Goal: Task Accomplishment & Management: Complete application form

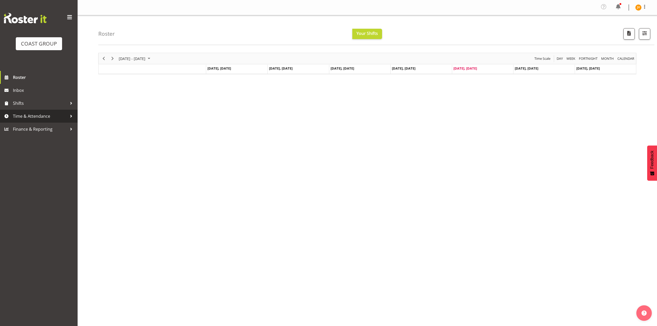
click at [46, 113] on span "Time & Attendance" at bounding box center [40, 116] width 54 height 8
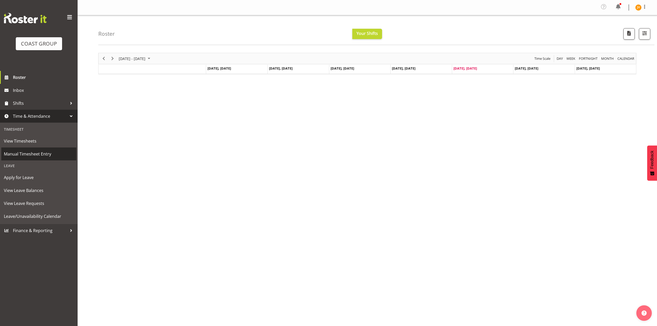
click at [46, 156] on span "Manual Timesheet Entry" at bounding box center [39, 154] width 70 height 8
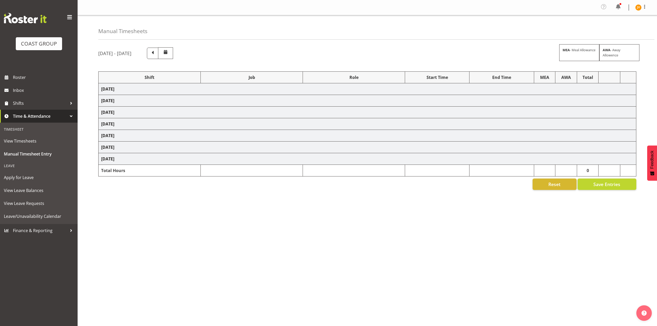
select select "1881"
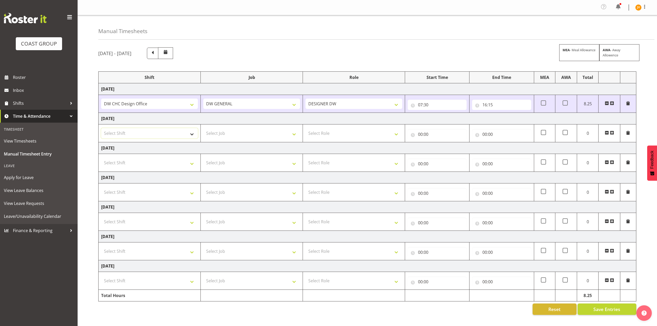
click at [185, 135] on select "Select Shift DW CHC Design Office DW CHC General Work Aug DW CHC General Work D…" at bounding box center [149, 133] width 97 height 10
select select "1512"
click at [101, 129] on select "Select Shift DW CHC Design Office DW CHC General Work Aug DW CHC General Work D…" at bounding box center [149, 133] width 97 height 10
click at [231, 135] on select "Select Job 1 Carlton Events 1 [PERSON_NAME][GEOGRAPHIC_DATA] 1 [PERSON_NAME][GE…" at bounding box center [251, 133] width 97 height 10
select select "1881"
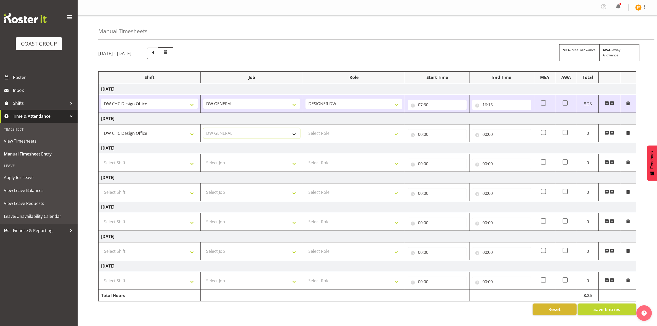
click at [203, 129] on select "Select Job 1 Carlton Events 1 [PERSON_NAME][GEOGRAPHIC_DATA] 1 [PERSON_NAME][GE…" at bounding box center [251, 133] width 97 height 10
click at [352, 132] on select "Select Role DESIGNER [PERSON_NAME]" at bounding box center [354, 133] width 97 height 10
select select "221"
click at [306, 129] on select "Select Role DESIGNER [PERSON_NAME]" at bounding box center [354, 133] width 97 height 10
click at [420, 135] on input "00:00" at bounding box center [437, 134] width 59 height 10
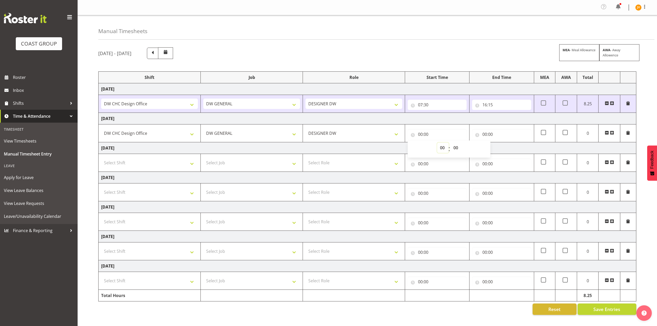
click at [444, 151] on select "00 01 02 03 04 05 06 07 08 09 10 11 12 13 14 15 16 17 18 19 20 21 22 23" at bounding box center [443, 148] width 12 height 10
select select "7"
click at [437, 144] on select "00 01 02 03 04 05 06 07 08 09 10 11 12 13 14 15 16 17 18 19 20 21 22 23" at bounding box center [443, 148] width 12 height 10
type input "07:00"
click at [455, 148] on select "00 01 02 03 04 05 06 07 08 09 10 11 12 13 14 15 16 17 18 19 20 21 22 23 24 25 2…" at bounding box center [457, 148] width 12 height 10
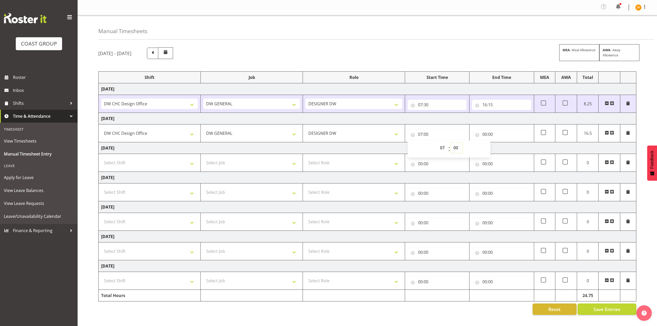
select select "45"
click at [451, 144] on select "00 01 02 03 04 05 06 07 08 09 10 11 12 13 14 15 16 17 18 19 20 21 22 23 24 25 2…" at bounding box center [457, 148] width 12 height 10
type input "07:45"
click at [485, 135] on input "00:00" at bounding box center [501, 134] width 59 height 10
click at [508, 147] on select "00 01 02 03 04 05 06 07 08 09 10 11 12 13 14 15 16 17 18 19 20 21 22 23" at bounding box center [508, 148] width 12 height 10
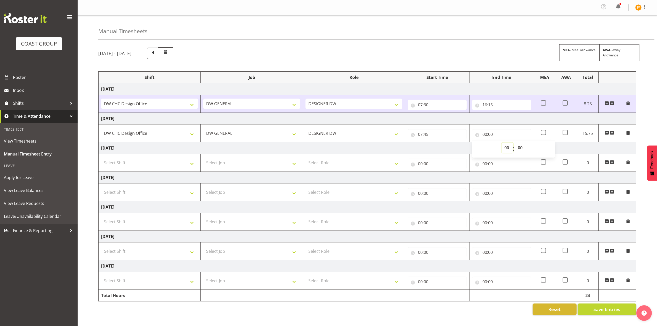
select select "15"
click at [502, 144] on select "00 01 02 03 04 05 06 07 08 09 10 11 12 13 14 15 16 17 18 19 20 21 22 23" at bounding box center [508, 148] width 12 height 10
type input "15:00"
click at [522, 149] on select "00 01 02 03 04 05 06 07 08 09 10 11 12 13 14 15 16 17 18 19 20 21 22 23 24 25 2…" at bounding box center [521, 148] width 12 height 10
select select "30"
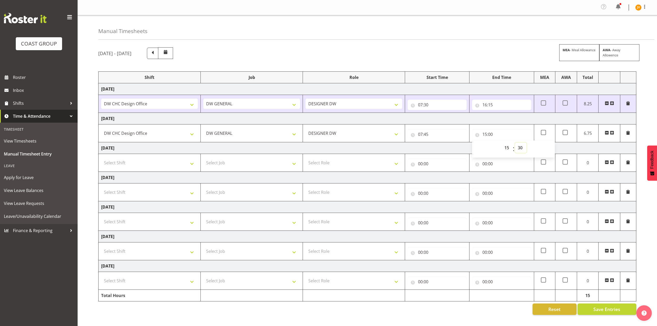
click at [515, 144] on select "00 01 02 03 04 05 06 07 08 09 10 11 12 13 14 15 16 17 18 19 20 21 22 23 24 25 2…" at bounding box center [521, 148] width 12 height 10
type input "15:30"
click at [468, 59] on div "[DATE] - [DATE] MEA - Meal Allowance AWA - Away Allowence" at bounding box center [367, 53] width 538 height 12
click at [153, 161] on select "Select Shift DW CHC Design Office DW CHC General Work Aug DW CHC General Work D…" at bounding box center [149, 163] width 97 height 10
select select "1512"
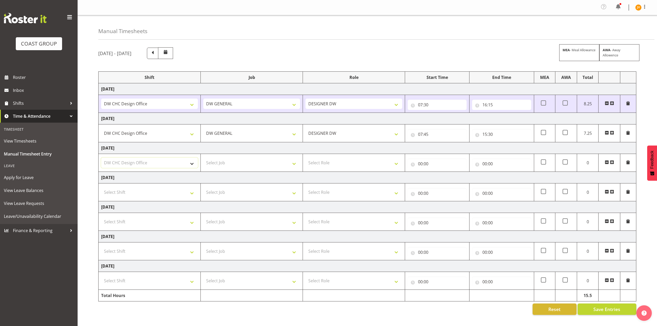
click at [101, 159] on select "Select Shift DW CHC Design Office DW CHC General Work Aug DW CHC General Work D…" at bounding box center [149, 163] width 97 height 10
click at [230, 166] on select "Select Job 1 Carlton Events 1 [PERSON_NAME][GEOGRAPHIC_DATA] 1 [PERSON_NAME][GE…" at bounding box center [251, 163] width 97 height 10
select select "1881"
click at [203, 159] on select "Select Job 1 Carlton Events 1 [PERSON_NAME][GEOGRAPHIC_DATA] 1 [PERSON_NAME][GE…" at bounding box center [251, 163] width 97 height 10
click at [336, 167] on select "Select Role DESIGNER [PERSON_NAME]" at bounding box center [354, 163] width 97 height 10
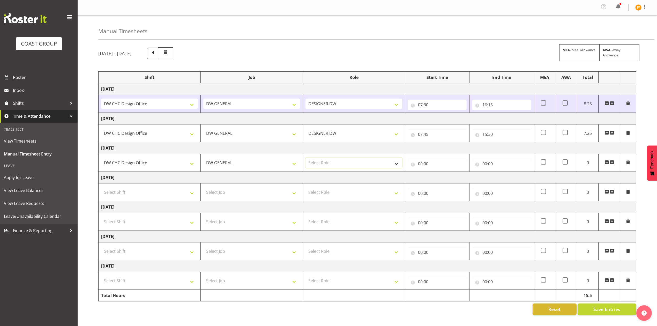
select select "221"
click at [306, 159] on select "Select Role DESIGNER [PERSON_NAME]" at bounding box center [354, 163] width 97 height 10
click at [419, 165] on input "00:00" at bounding box center [437, 164] width 59 height 10
click at [443, 178] on select "00 01 02 03 04 05 06 07 08 09 10 11 12 13 14 15 16 17 18 19 20 21 22 23" at bounding box center [443, 177] width 12 height 10
select select "7"
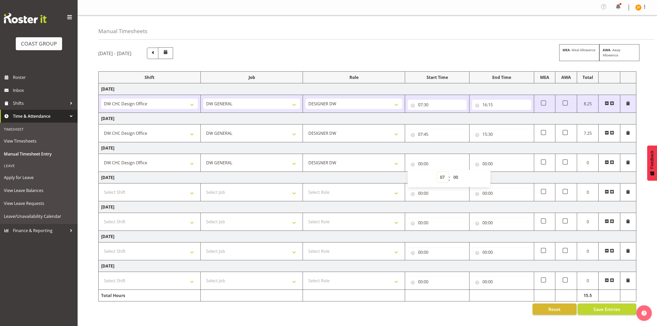
click at [437, 173] on select "00 01 02 03 04 05 06 07 08 09 10 11 12 13 14 15 16 17 18 19 20 21 22 23" at bounding box center [443, 177] width 12 height 10
type input "07:00"
click at [455, 175] on select "00 01 02 03 04 05 06 07 08 09 10 11 12 13 14 15 16 17 18 19 20 21 22 23 24 25 2…" at bounding box center [457, 177] width 12 height 10
select select "30"
click at [451, 173] on select "00 01 02 03 04 05 06 07 08 09 10 11 12 13 14 15 16 17 18 19 20 21 22 23 24 25 2…" at bounding box center [457, 177] width 12 height 10
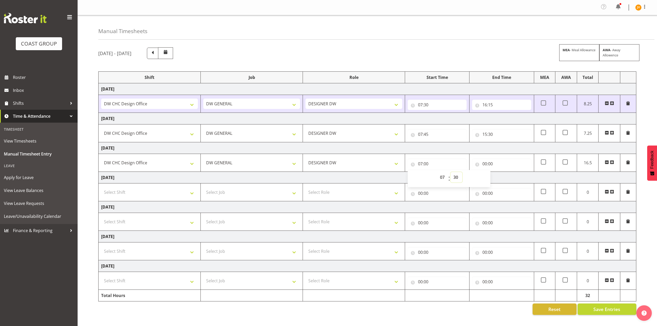
type input "07:30"
click at [483, 165] on input "00:00" at bounding box center [501, 164] width 59 height 10
click at [505, 178] on select "00 01 02 03 04 05 06 07 08 09 10 11 12 13 14 15 16 17 18 19 20 21 22 23" at bounding box center [508, 177] width 12 height 10
select select "15"
click at [502, 173] on select "00 01 02 03 04 05 06 07 08 09 10 11 12 13 14 15 16 17 18 19 20 21 22 23" at bounding box center [508, 177] width 12 height 10
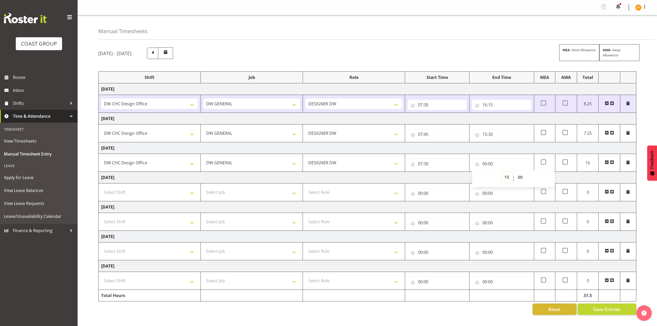
type input "15:00"
click at [523, 177] on select "00 01 02 03 04 05 06 07 08 09 10 11 12 13 14 15 16 17 18 19 20 21 22 23 24 25 2…" at bounding box center [521, 177] width 12 height 10
select select "30"
click at [515, 173] on select "00 01 02 03 04 05 06 07 08 09 10 11 12 13 14 15 16 17 18 19 20 21 22 23 24 25 2…" at bounding box center [521, 177] width 12 height 10
type input "15:30"
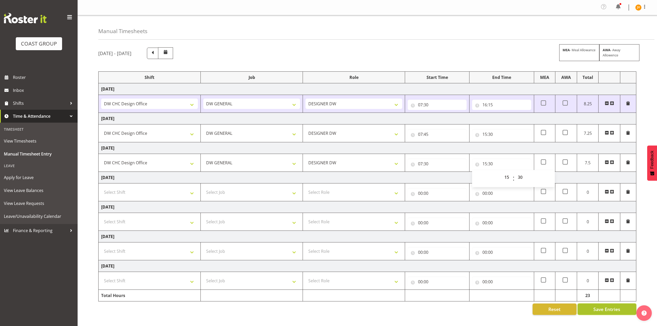
click at [600, 313] on span "Save Entries" at bounding box center [607, 309] width 27 height 7
